Goal: Find specific page/section: Find specific page/section

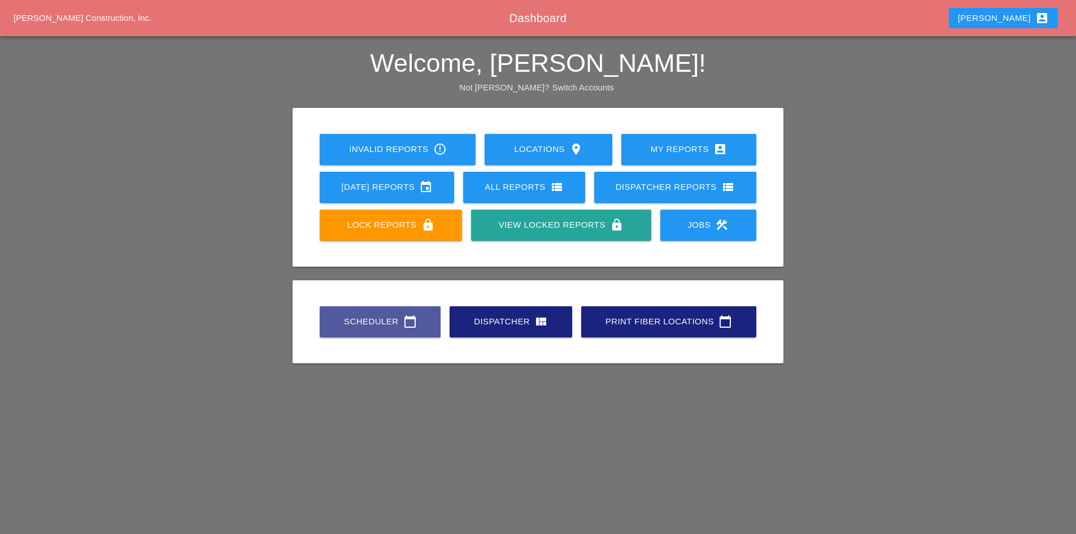
click at [378, 321] on div "Scheduler calendar_today" at bounding box center [380, 322] width 85 height 14
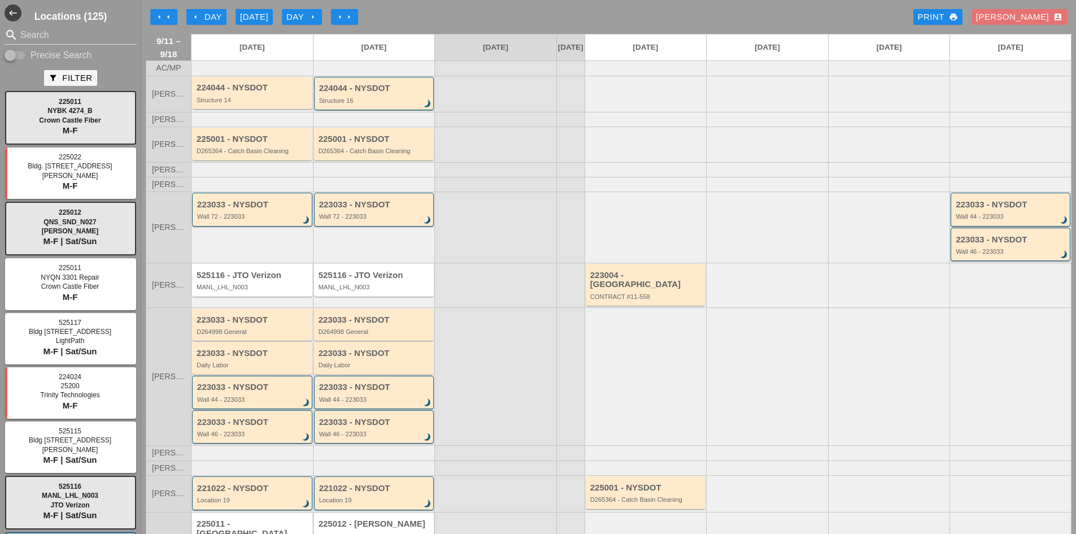
click at [191, 18] on button "arrow_left Day" at bounding box center [206, 17] width 40 height 16
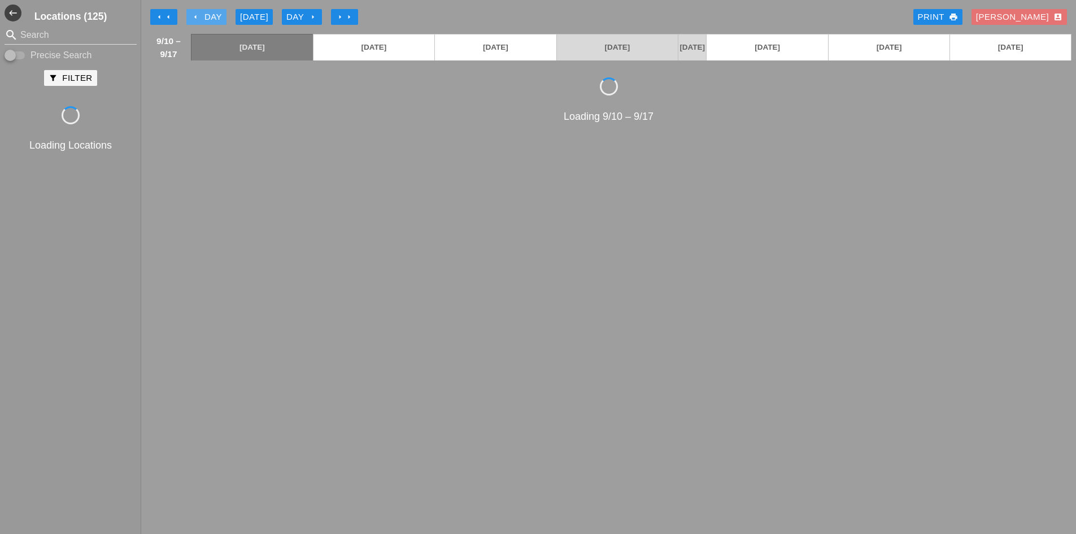
click at [191, 18] on icon "arrow_left" at bounding box center [195, 16] width 9 height 9
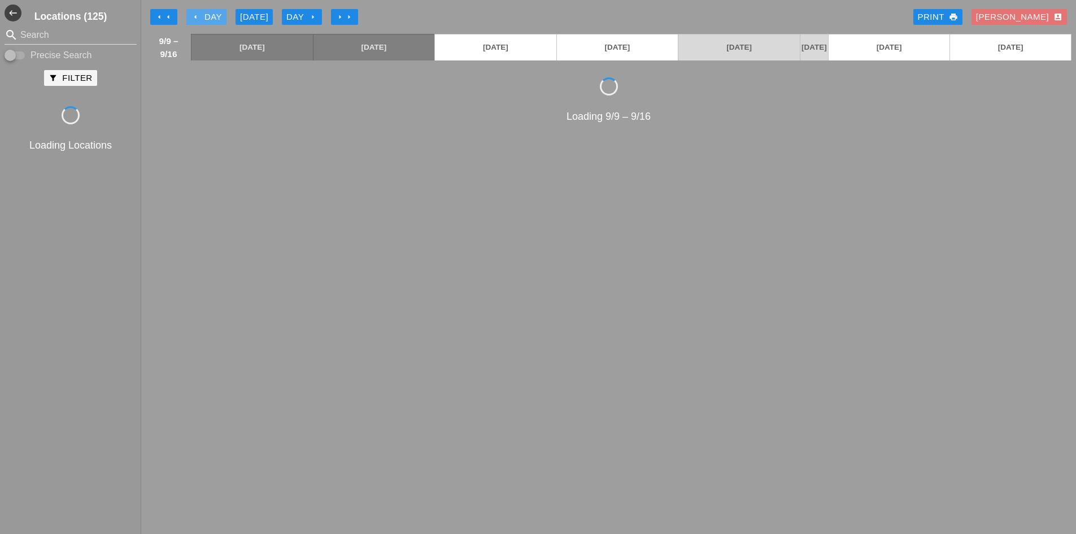
click at [191, 18] on icon "arrow_left" at bounding box center [195, 16] width 9 height 9
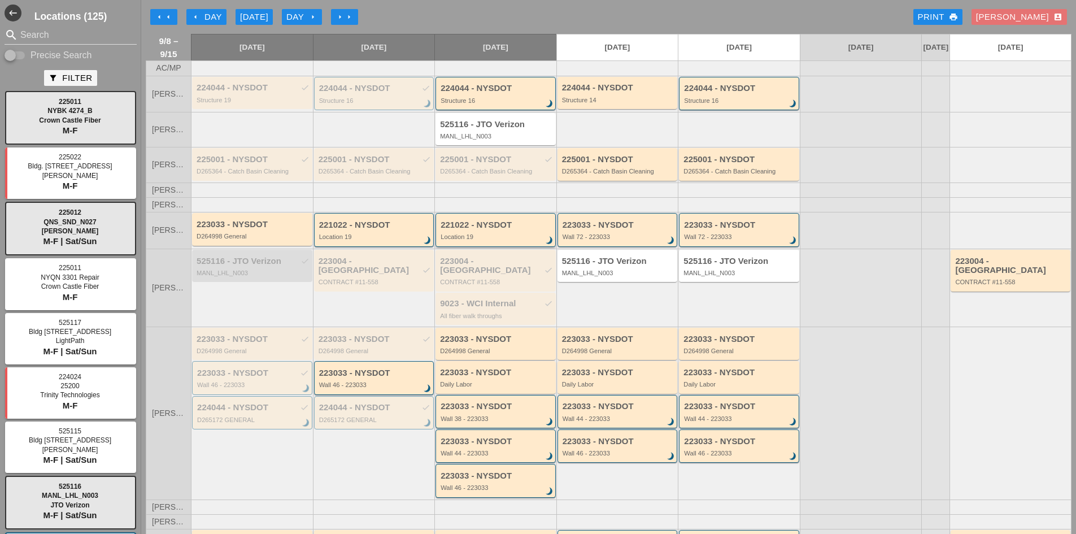
click at [472, 240] on div "Location 19" at bounding box center [497, 236] width 112 height 7
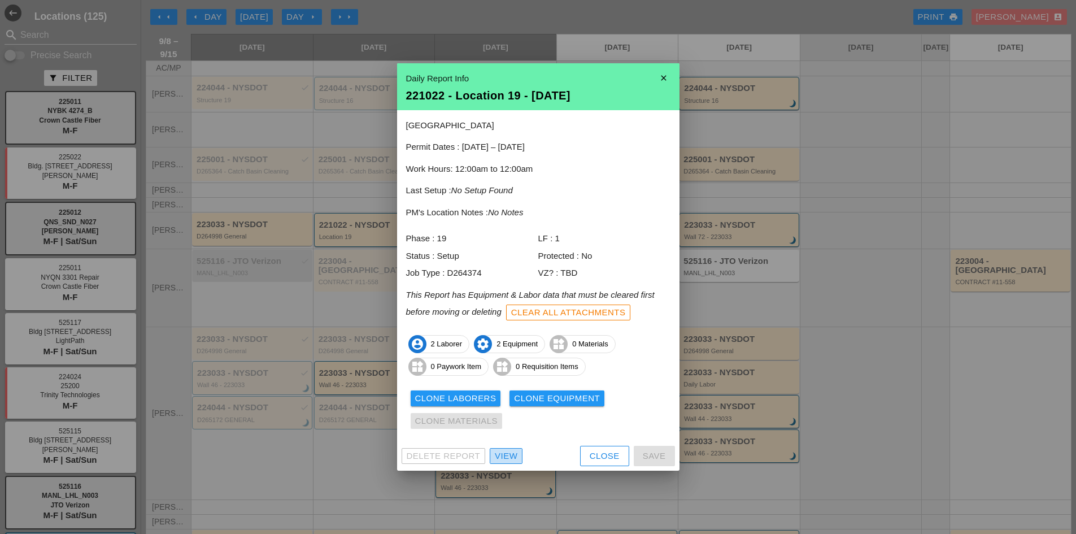
click at [506, 462] on link "View" at bounding box center [506, 456] width 33 height 16
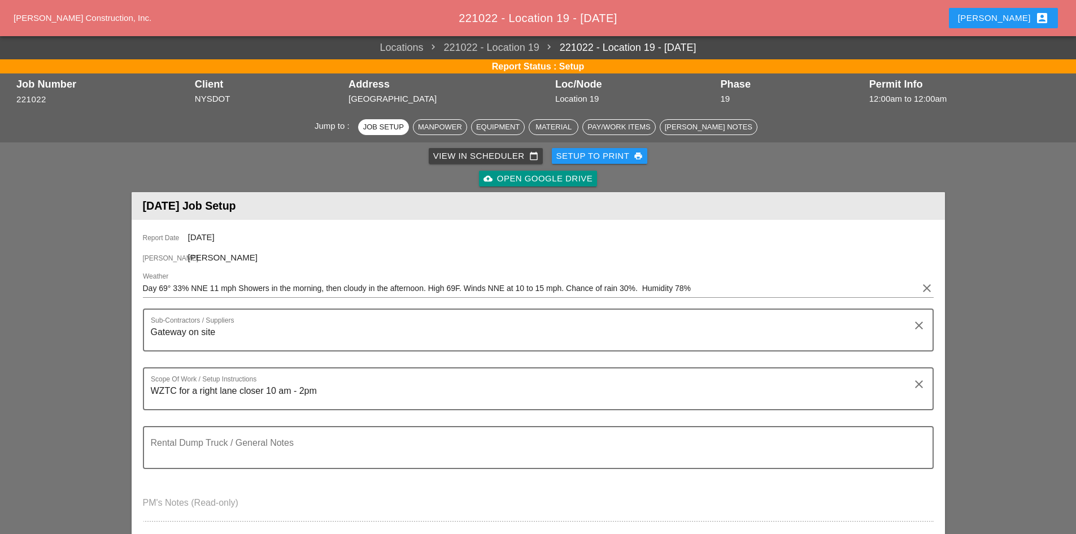
click at [541, 179] on div "cloud_upload Open Google Drive" at bounding box center [538, 178] width 109 height 13
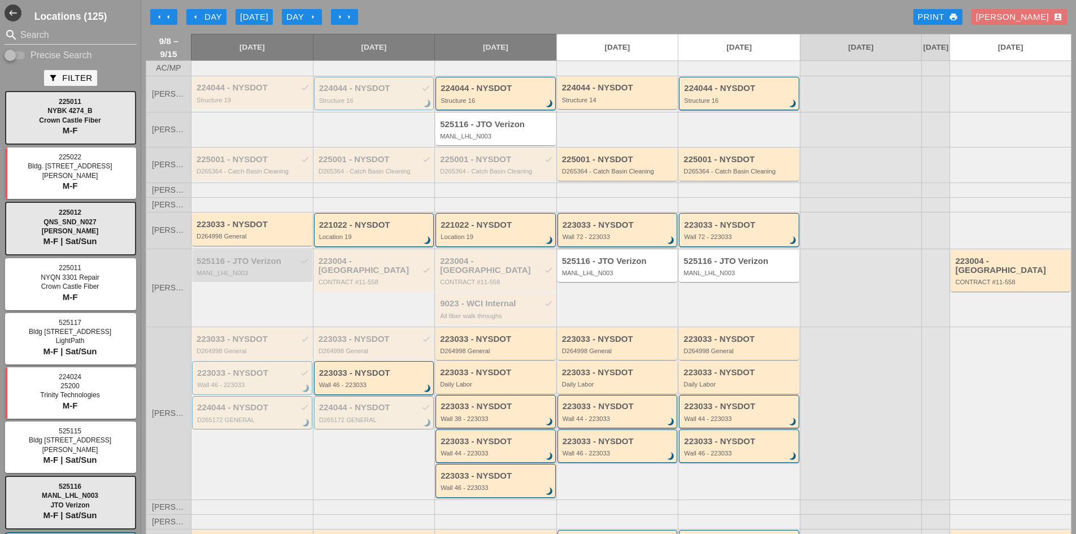
click at [614, 240] on div "Wall 72 - 223033" at bounding box center [619, 236] width 112 height 7
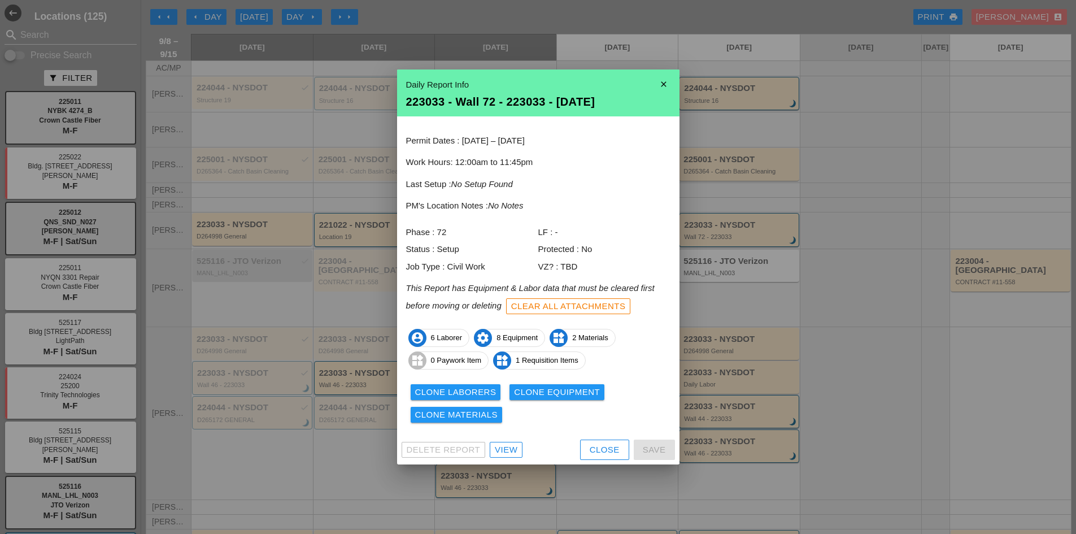
click at [505, 442] on link "View" at bounding box center [506, 450] width 33 height 16
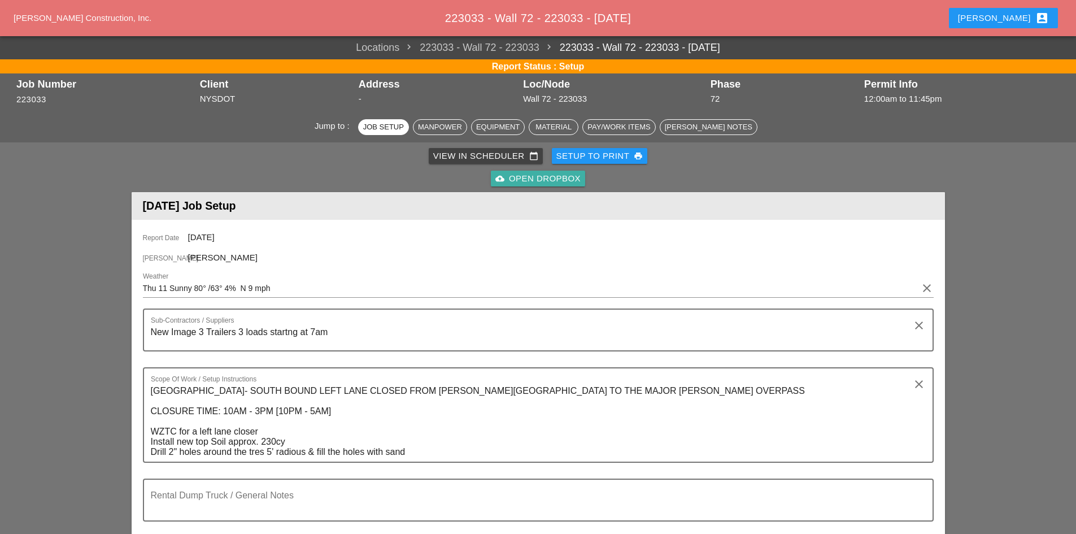
click at [574, 180] on div "cloud_upload Open Dropbox" at bounding box center [537, 178] width 85 height 13
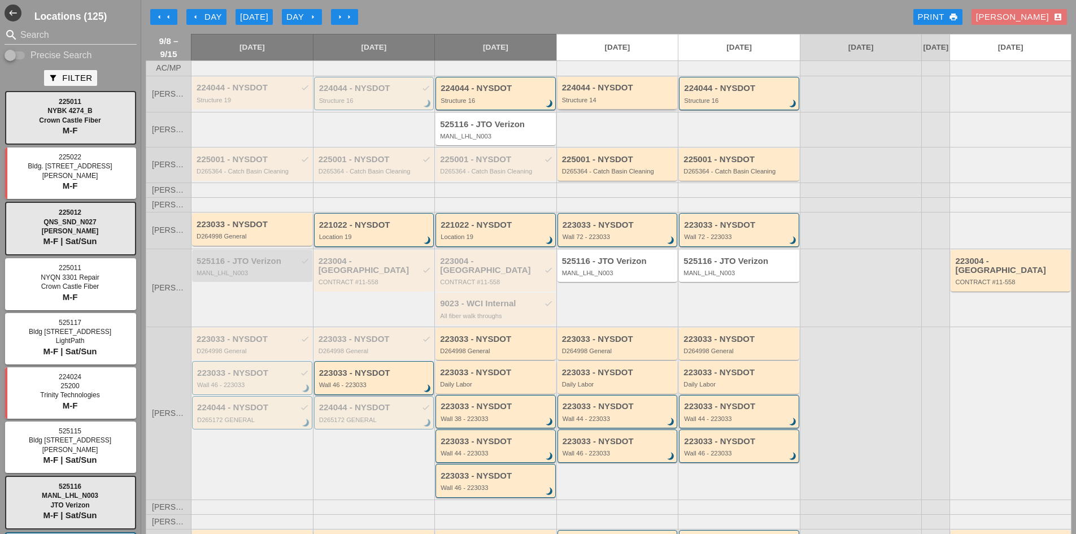
click at [626, 103] on div "Structure 14" at bounding box center [618, 100] width 113 height 7
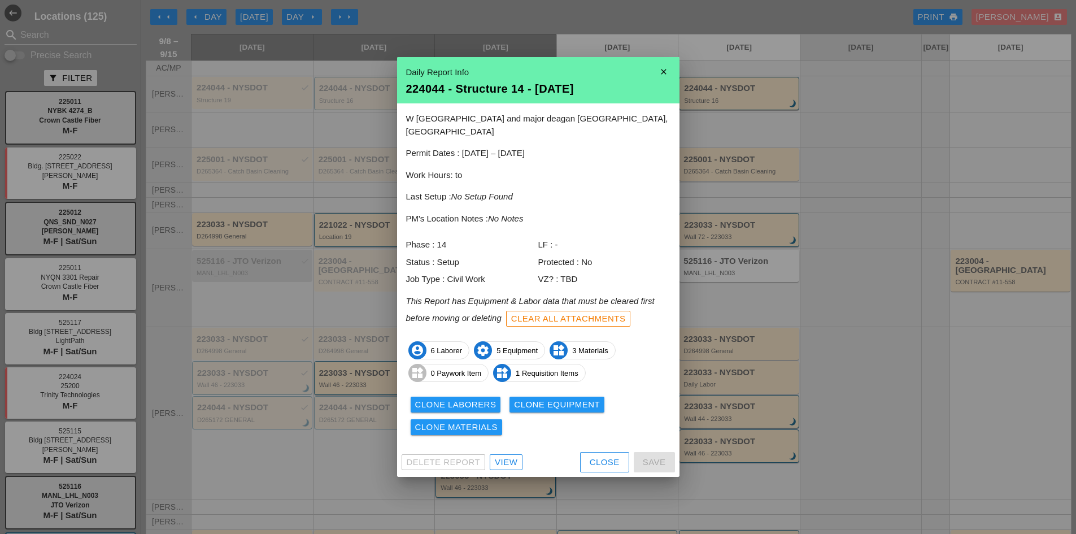
click at [661, 83] on icon "close" at bounding box center [663, 71] width 23 height 23
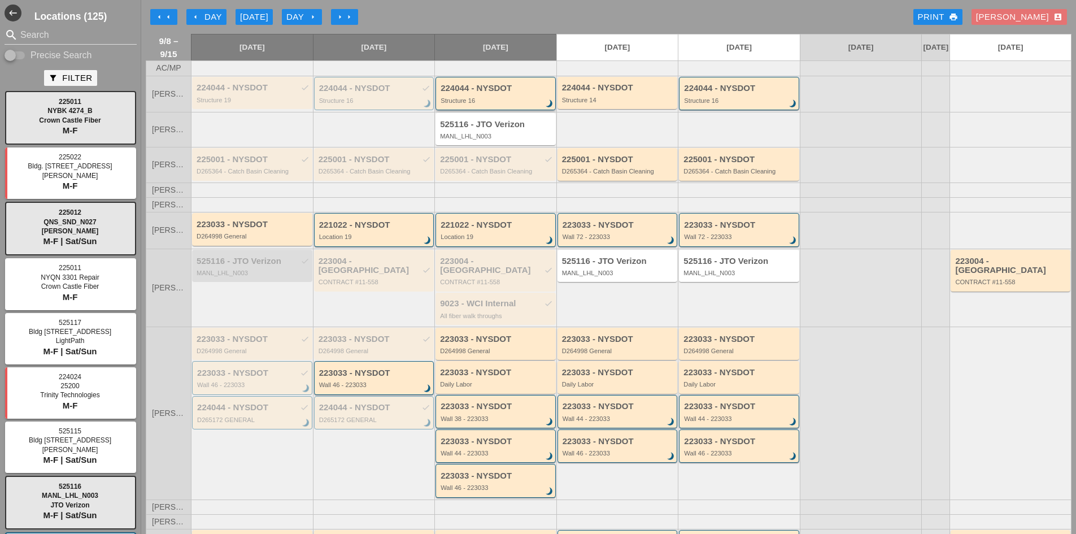
click at [475, 93] on div "224044 - NYSDOT" at bounding box center [497, 89] width 112 height 10
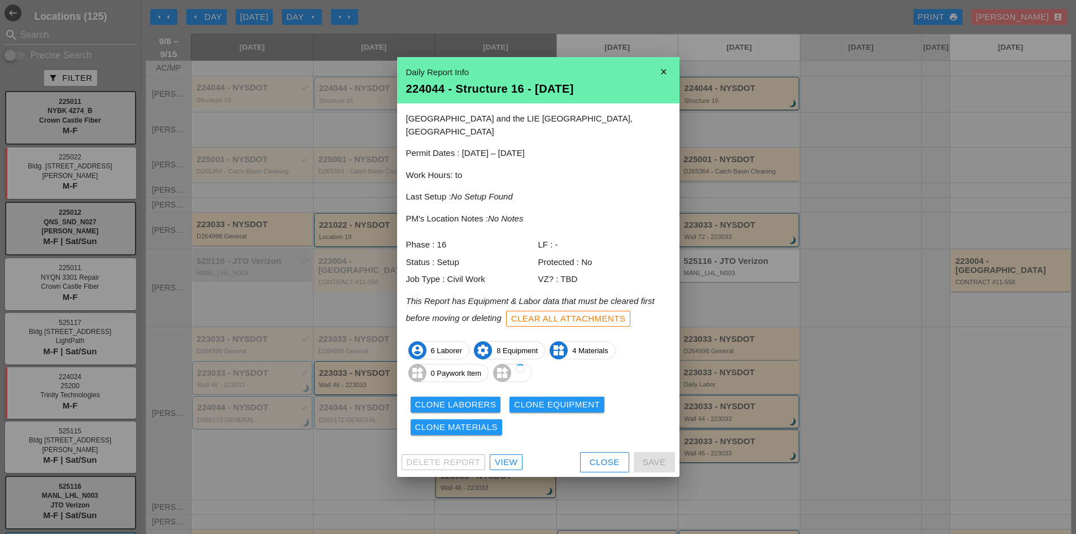
click at [503, 447] on div "Delete Report View Close Save" at bounding box center [538, 461] width 282 height 29
click at [502, 456] on div "View" at bounding box center [506, 462] width 23 height 13
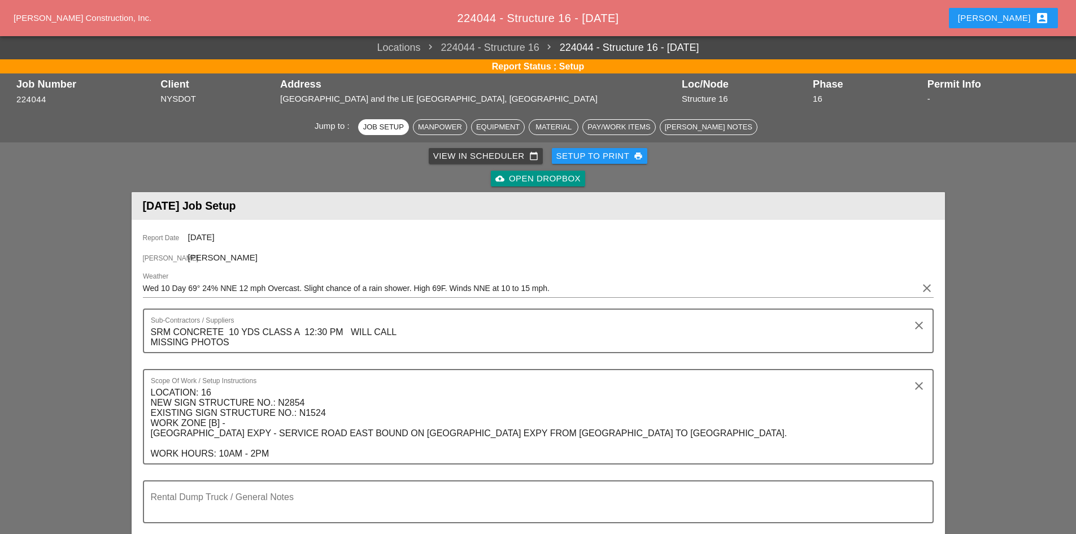
click at [498, 180] on icon "cloud_upload" at bounding box center [499, 178] width 9 height 9
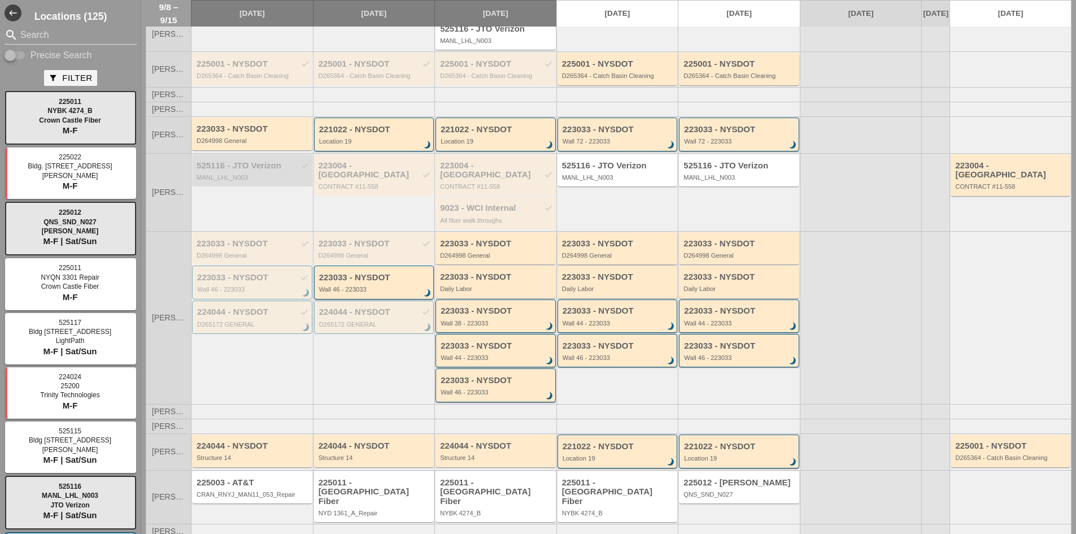
scroll to position [105, 0]
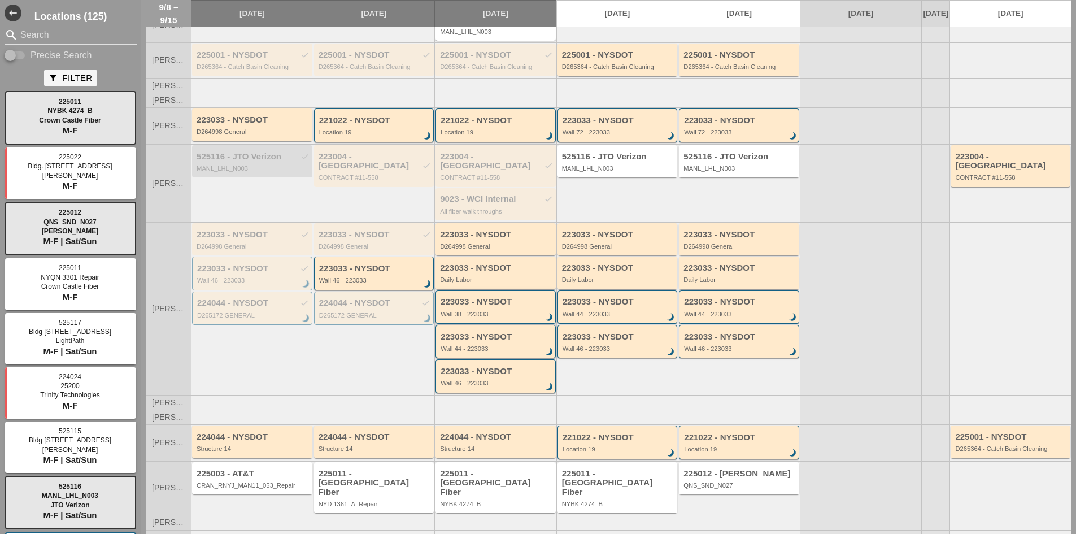
click at [486, 302] on div "223033 - NYSDOT" at bounding box center [497, 302] width 112 height 10
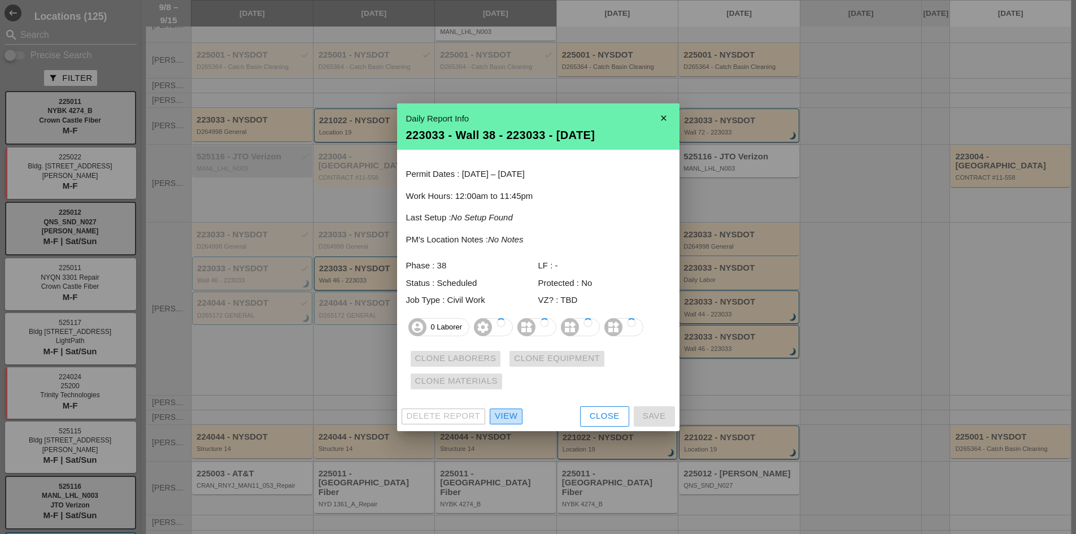
click at [501, 417] on div "View" at bounding box center [506, 416] width 23 height 13
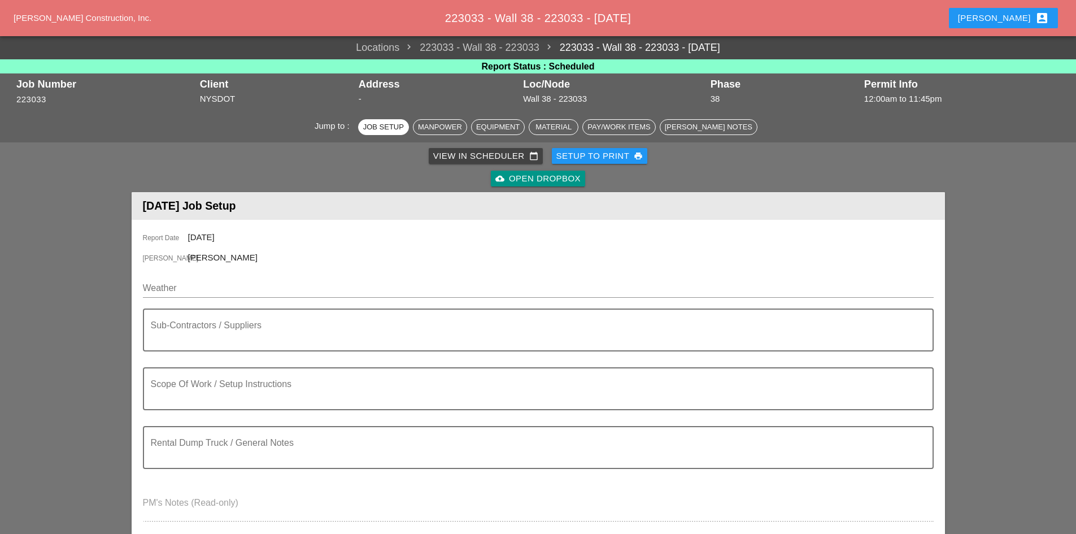
click at [571, 176] on div "cloud_upload Open Dropbox" at bounding box center [537, 178] width 85 height 13
